Goal: Task Accomplishment & Management: Manage account settings

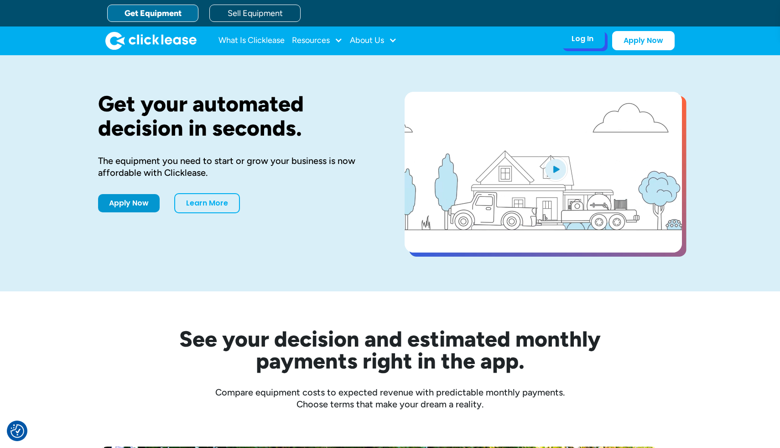
click at [345, 47] on div "Log In Account login I use Clicklease to get my equipment Partner Portal I offe…" at bounding box center [582, 38] width 45 height 19
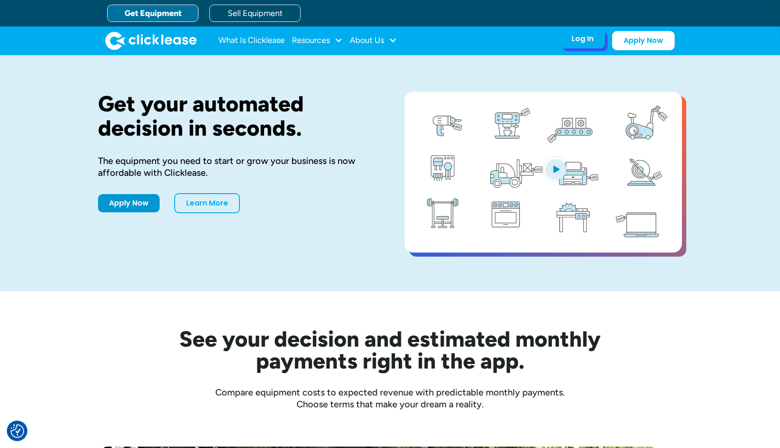
click at [345, 47] on div "Log In Account login I use Clicklease to get my equipment Partner Portal I offe…" at bounding box center [582, 38] width 45 height 19
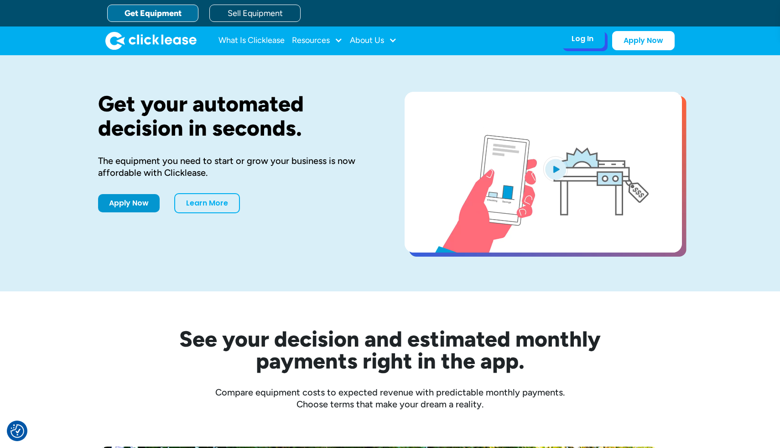
click at [345, 43] on div "Log In" at bounding box center [583, 38] width 22 height 9
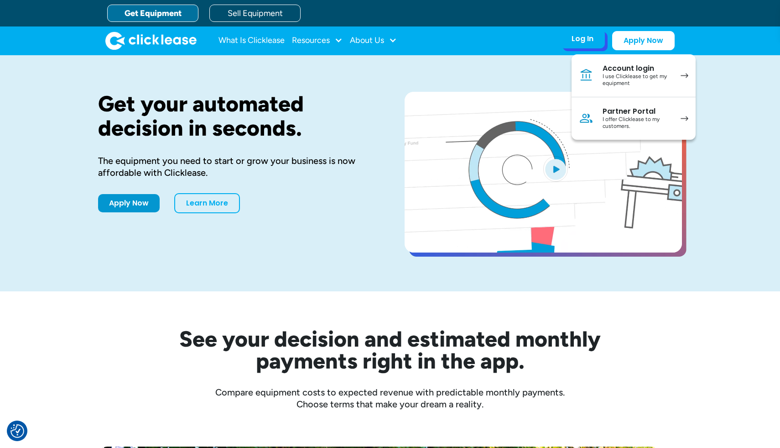
click at [345, 75] on div "I use Clicklease to get my equipment" at bounding box center [637, 80] width 69 height 14
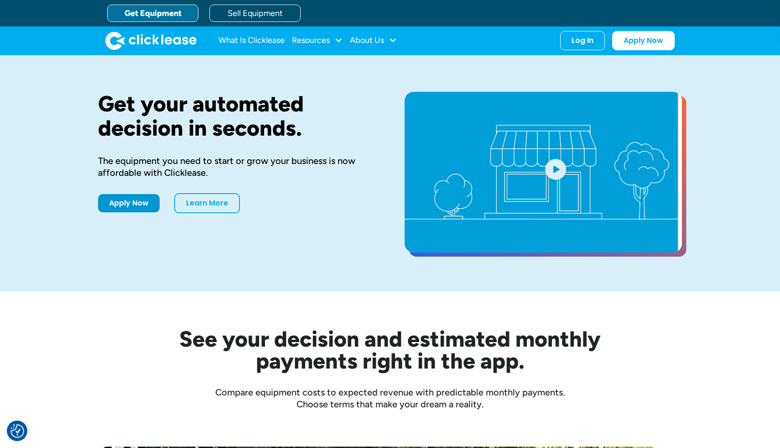
click at [686, 13] on div "Get Equipment Sell Equipment" at bounding box center [399, 13] width 584 height 26
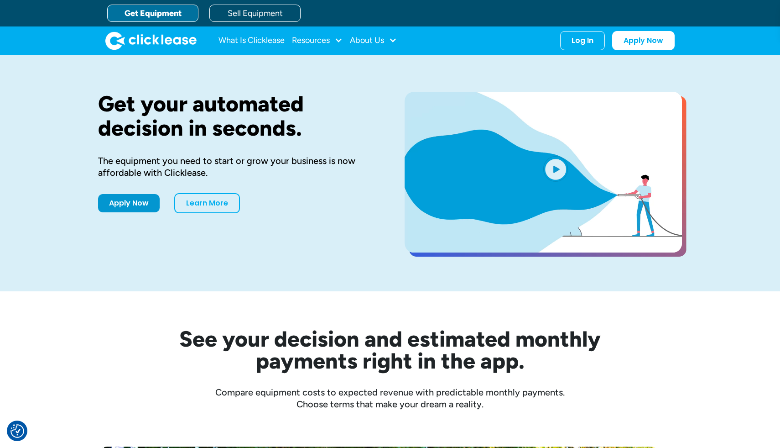
click at [540, 56] on div "Get your automated decision in seconds. The equipment you need to start or grow…" at bounding box center [390, 173] width 584 height 236
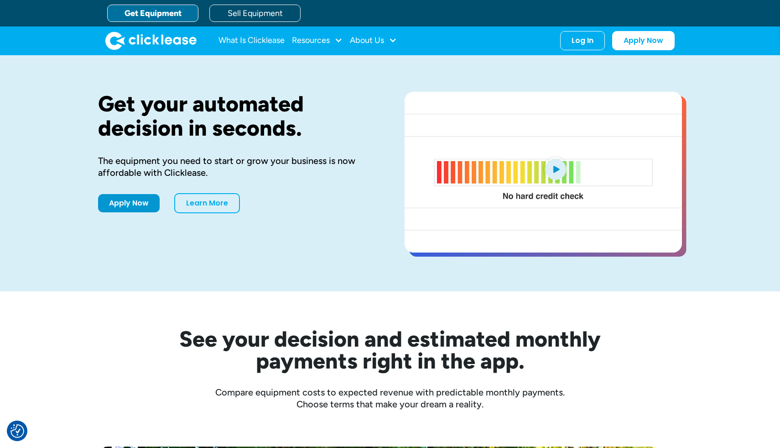
click at [580, 49] on div "Log In Account login I use Clicklease to get my equipment Partner Portal I offe…" at bounding box center [617, 40] width 115 height 19
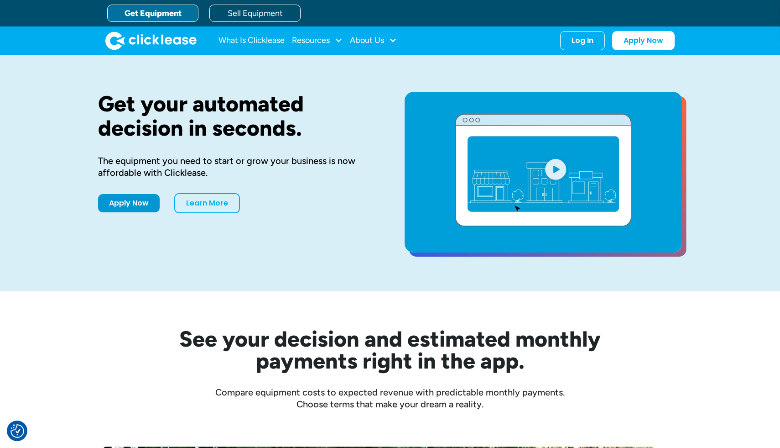
click at [580, 49] on div "Log In Account login I use Clicklease to get my equipment Partner Portal I offe…" at bounding box center [617, 40] width 115 height 19
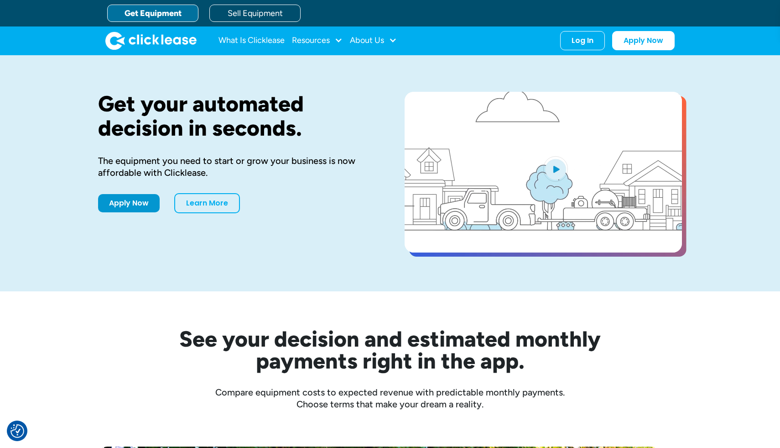
click at [580, 49] on div "Log In Account login I use Clicklease to get my equipment Partner Portal I offe…" at bounding box center [617, 40] width 115 height 19
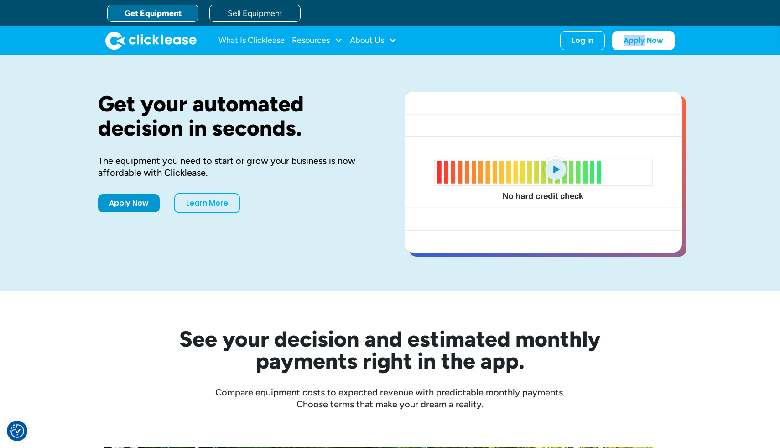
click at [580, 49] on div "Log In Account login I use Clicklease to get my equipment Partner Portal I offe…" at bounding box center [617, 40] width 115 height 19
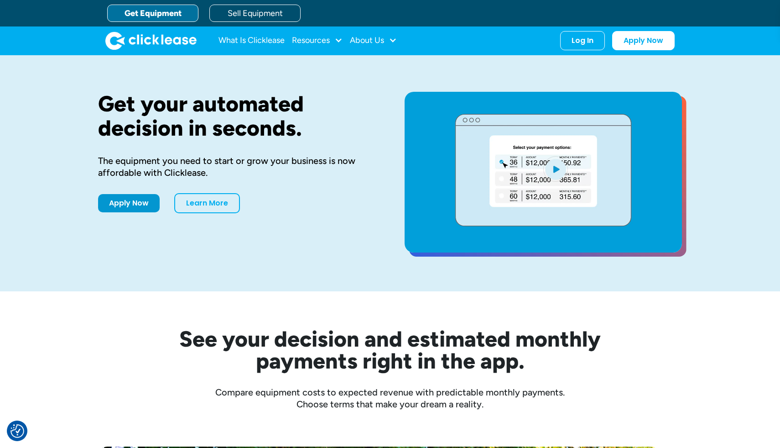
click at [530, 16] on div "Get Equipment Sell Equipment" at bounding box center [399, 13] width 584 height 26
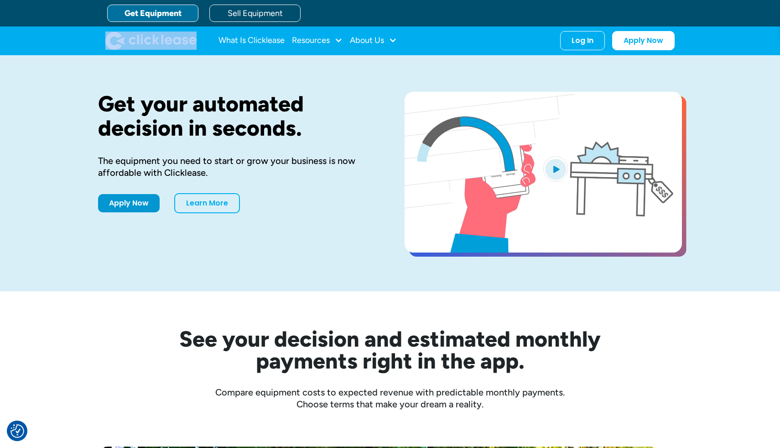
click at [530, 16] on div "Get Equipment Sell Equipment" at bounding box center [399, 13] width 584 height 26
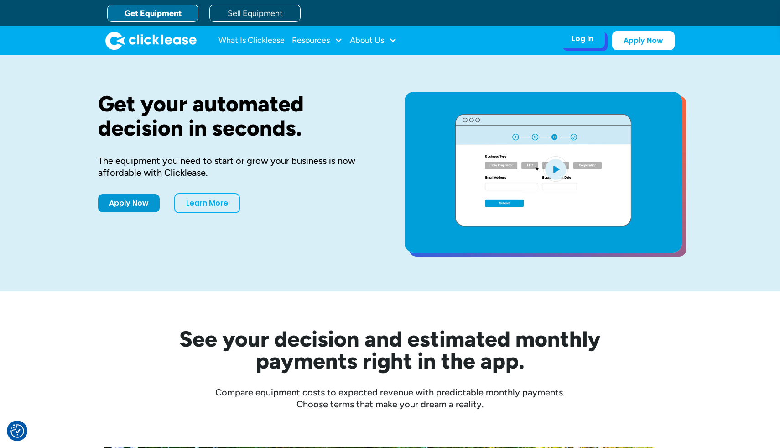
click at [583, 49] on div "Log In Account login I use Clicklease to get my equipment Partner Portal I offe…" at bounding box center [617, 40] width 115 height 19
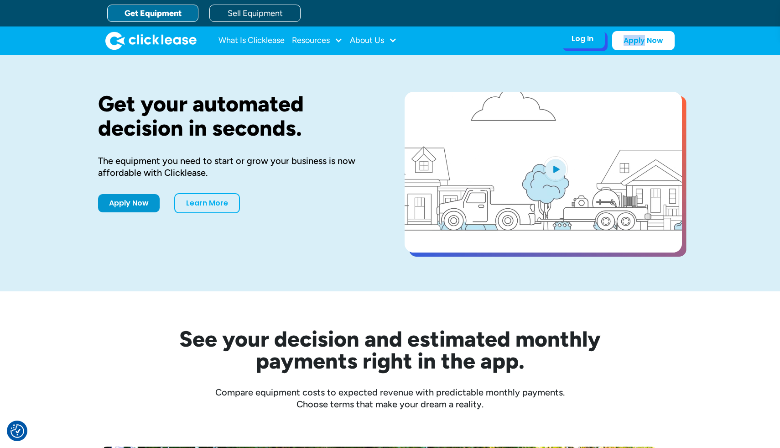
click at [583, 48] on div "Log In Account login I use Clicklease to get my equipment Partner Portal I offe…" at bounding box center [582, 38] width 45 height 19
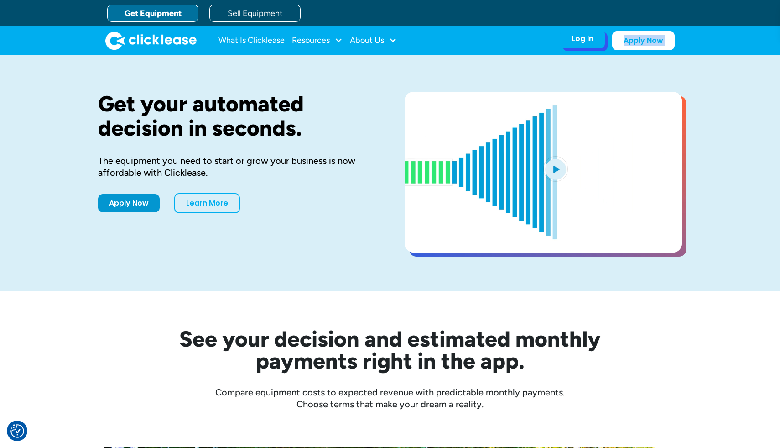
click at [583, 49] on div "Log In Account login I use Clicklease to get my equipment Partner Portal I offe…" at bounding box center [617, 40] width 115 height 19
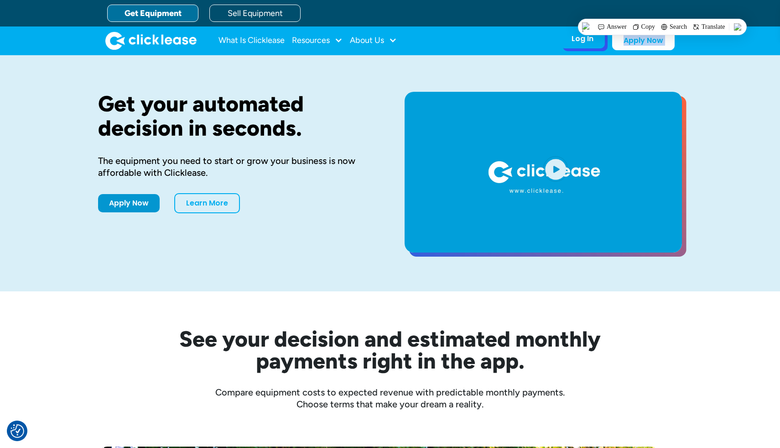
click at [583, 42] on div "Log In" at bounding box center [583, 38] width 22 height 9
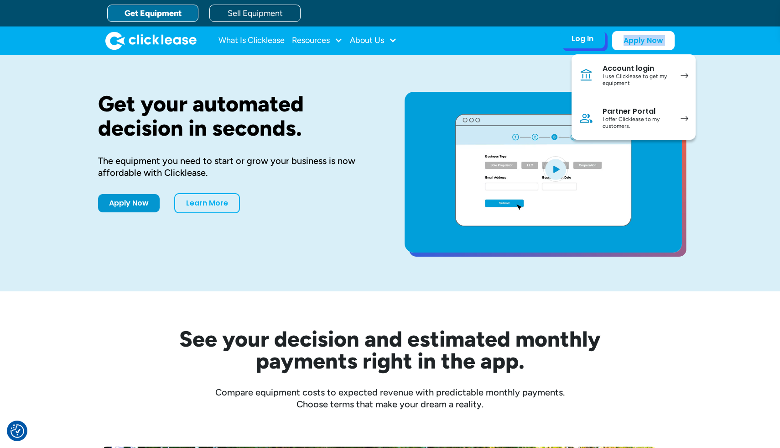
click at [639, 81] on div "I use Clicklease to get my equipment" at bounding box center [637, 80] width 69 height 14
